Goal: Task Accomplishment & Management: Manage account settings

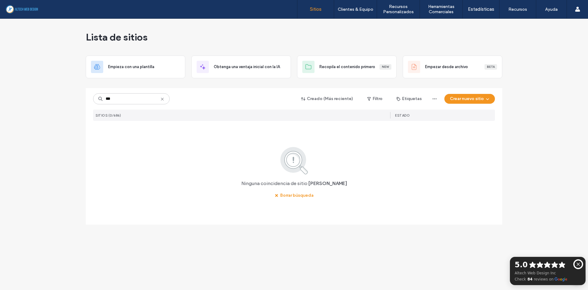
type input "***"
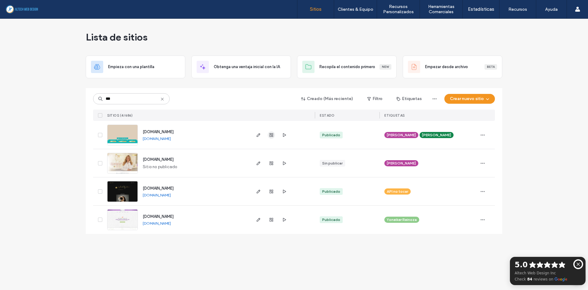
click at [268, 131] on span "button" at bounding box center [271, 134] width 7 height 7
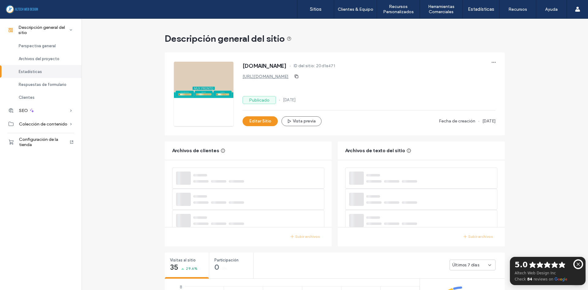
click at [42, 66] on div "Estadísticas" at bounding box center [41, 71] width 82 height 13
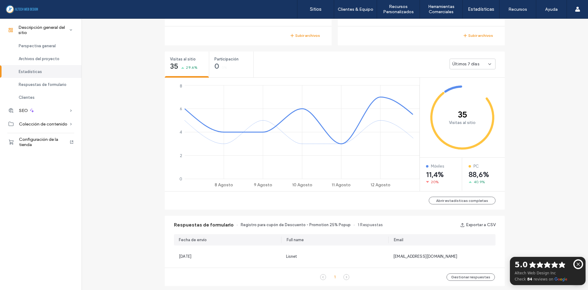
scroll to position [231, 0]
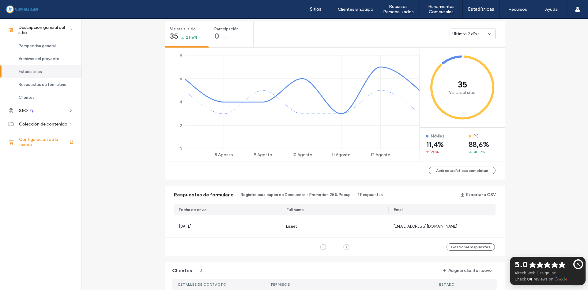
click at [33, 138] on span "Configuración de la tienda" at bounding box center [44, 142] width 50 height 10
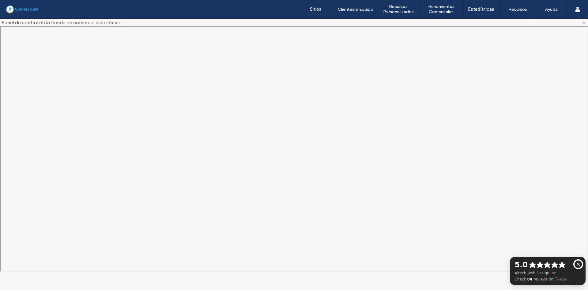
scroll to position [0, 0]
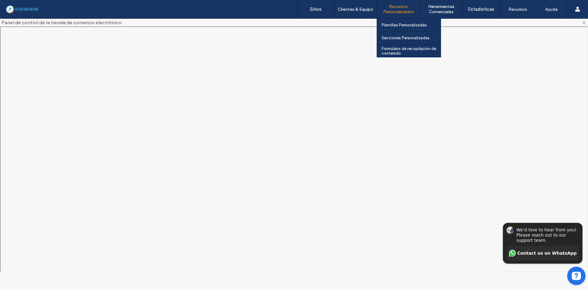
click at [389, 9] on label "Recursos Personalizados" at bounding box center [398, 9] width 43 height 10
